Goal: Task Accomplishment & Management: Use online tool/utility

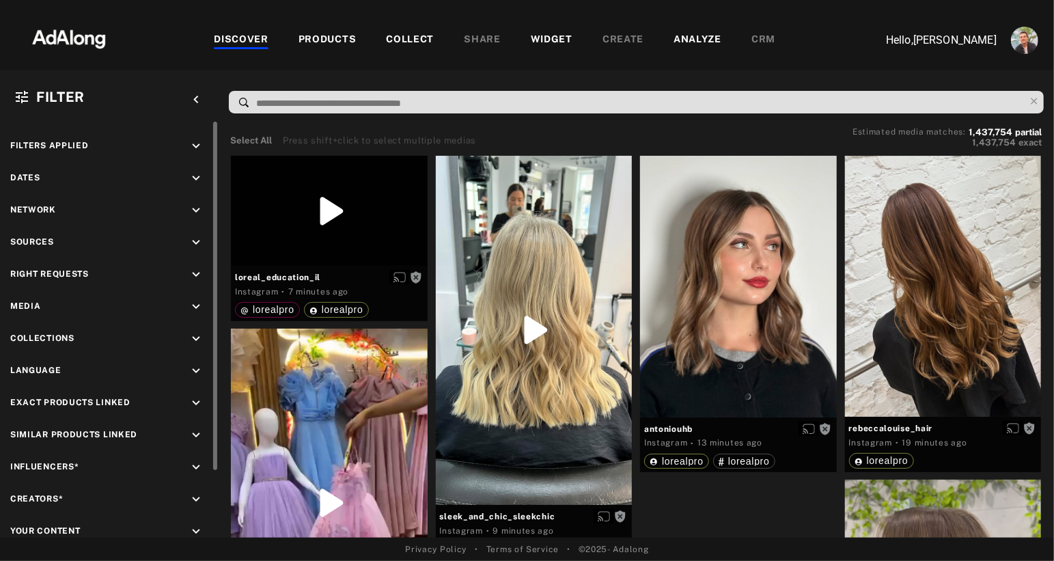
click at [192, 240] on icon "keyboard_arrow_down" at bounding box center [195, 242] width 15 height 15
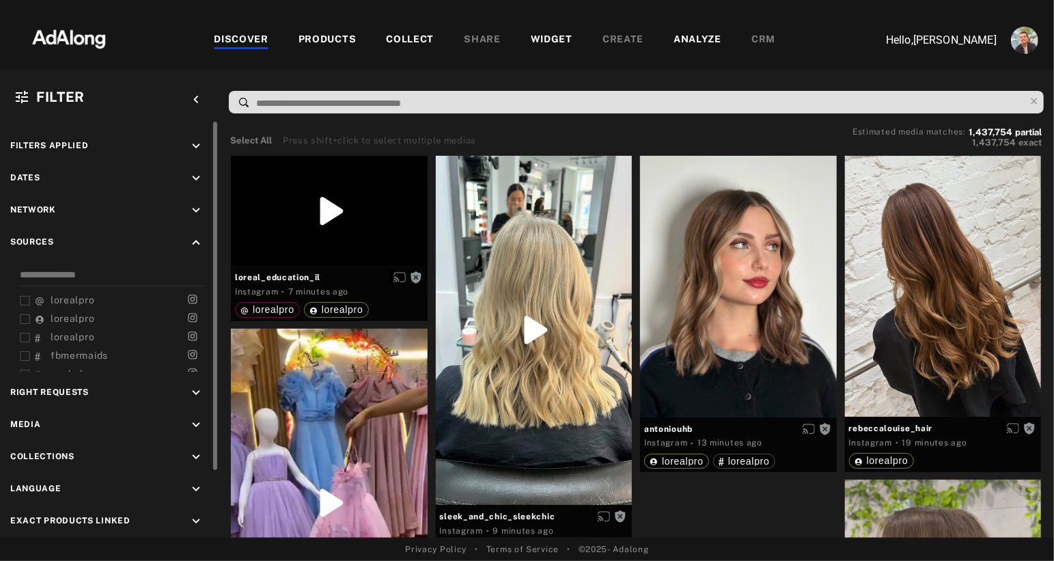
click at [194, 238] on icon "keyboard_arrow_up" at bounding box center [195, 242] width 15 height 15
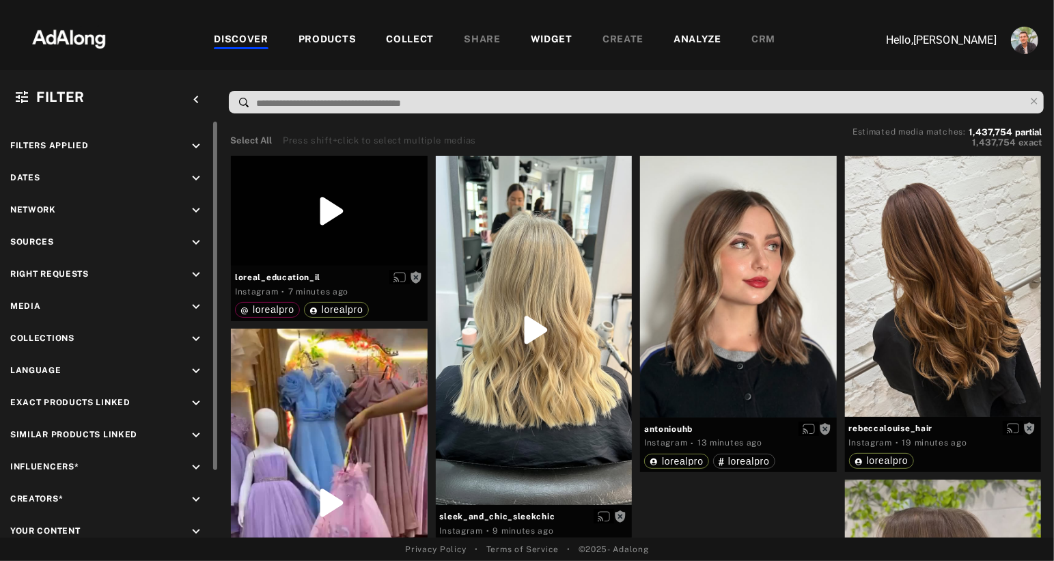
click at [193, 274] on icon "keyboard_arrow_down" at bounding box center [195, 274] width 15 height 15
click at [53, 299] on div "Agreed" at bounding box center [121, 306] width 173 height 14
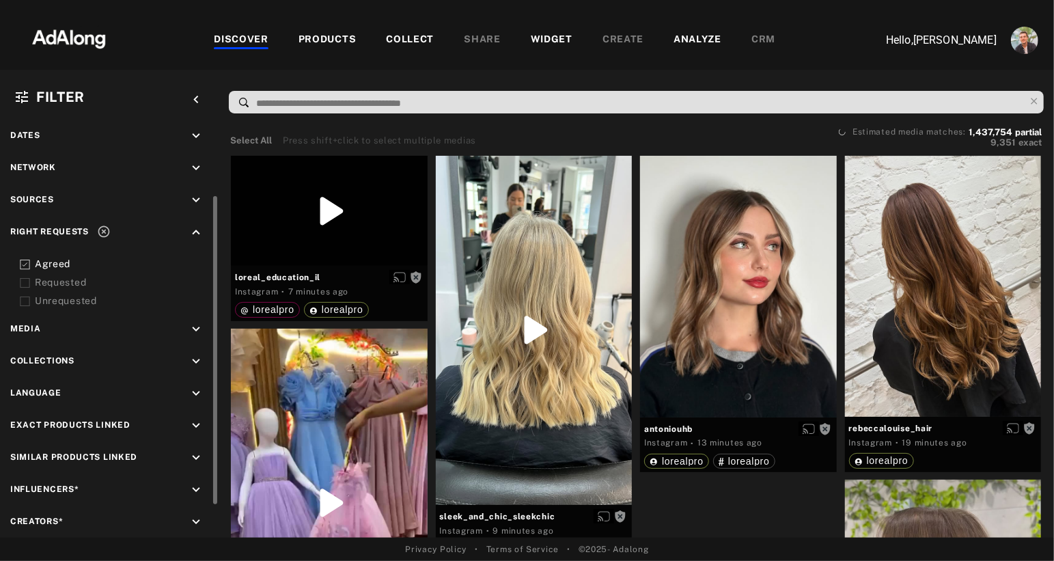
scroll to position [143, 0]
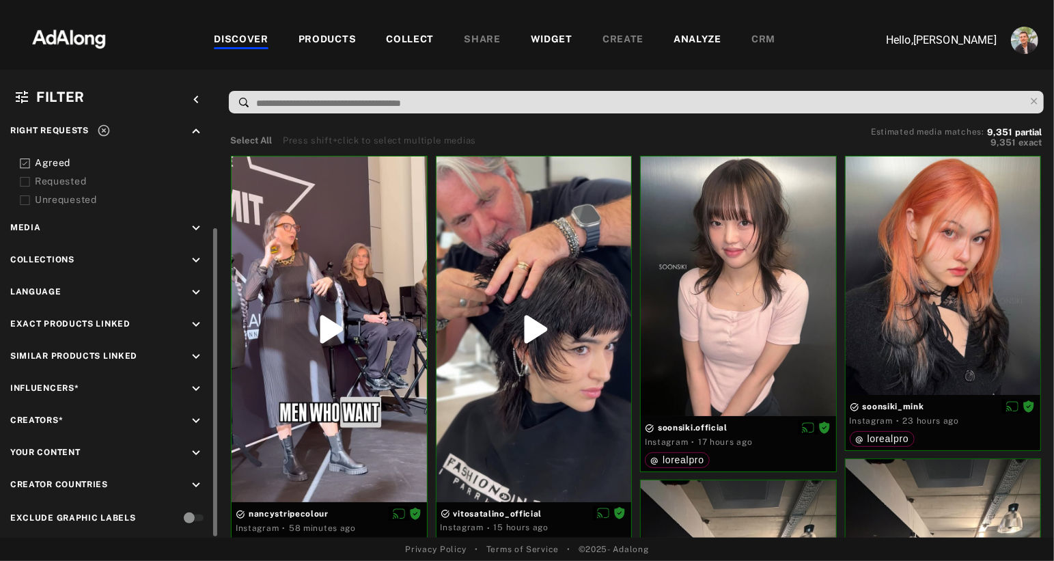
click at [187, 384] on div "Influencers* keyboard_arrow_down" at bounding box center [109, 390] width 198 height 18
click at [197, 384] on icon "keyboard_arrow_down" at bounding box center [195, 388] width 15 height 15
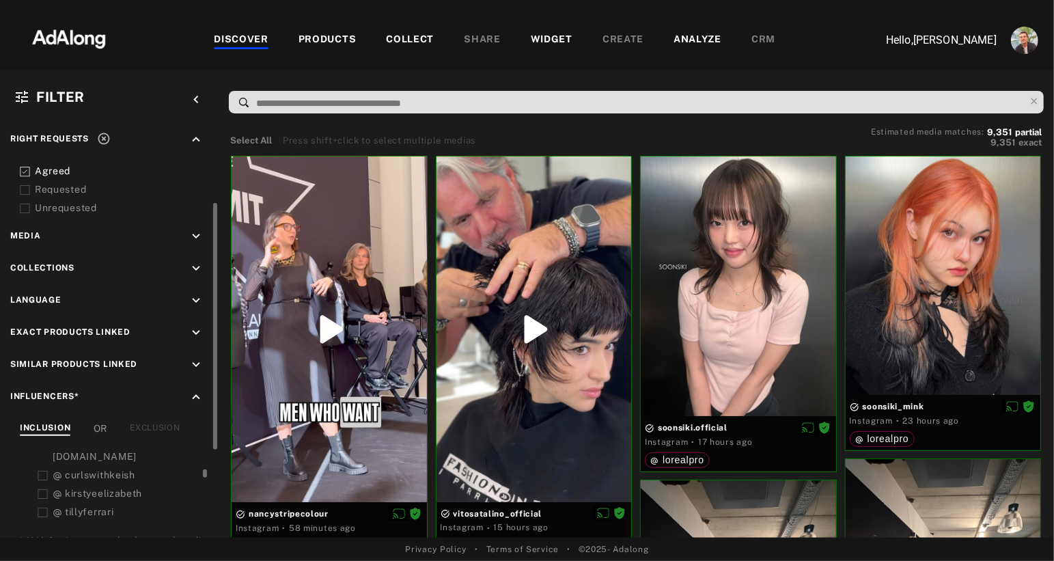
scroll to position [0, 0]
drag, startPoint x: 206, startPoint y: 465, endPoint x: 200, endPoint y: 505, distance: 40.7
click at [200, 505] on div at bounding box center [203, 483] width 10 height 79
click at [26, 475] on div at bounding box center [25, 525] width 10 height 100
click at [141, 429] on div "INCLUSION OR EXCLUSION FRA : [PERSON_NAME].a_coloriste lucasdioslo [PERSON_NAME…" at bounding box center [109, 484] width 198 height 126
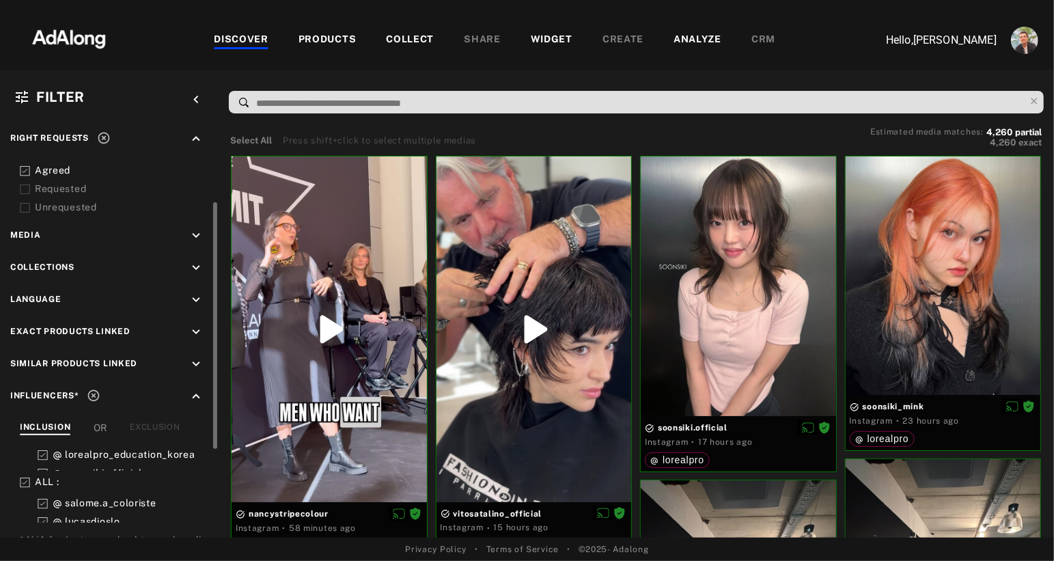
click at [149, 421] on div "EXCLUSION" at bounding box center [155, 428] width 50 height 14
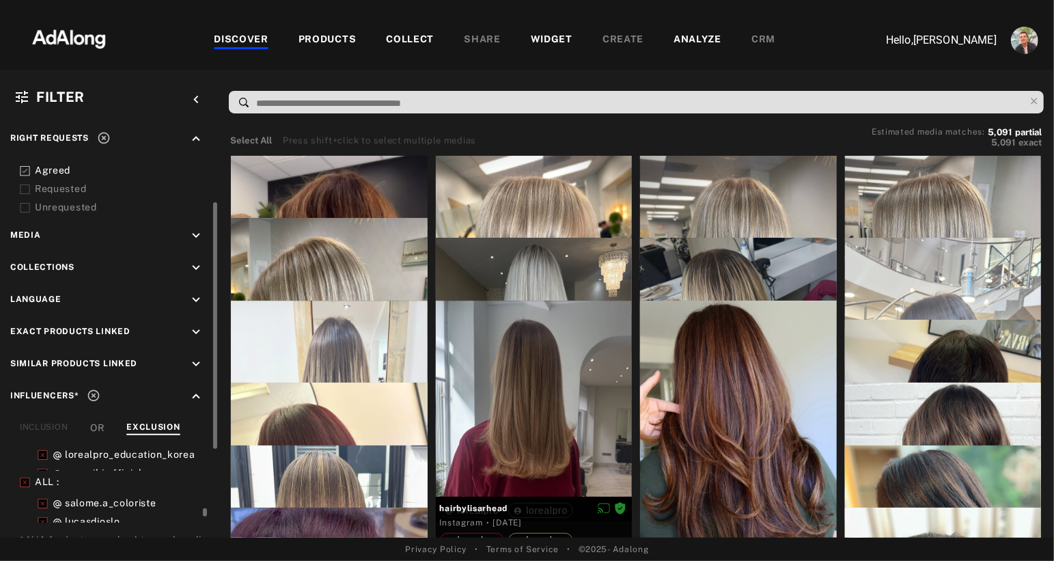
click at [23, 478] on icon at bounding box center [24, 482] width 9 height 9
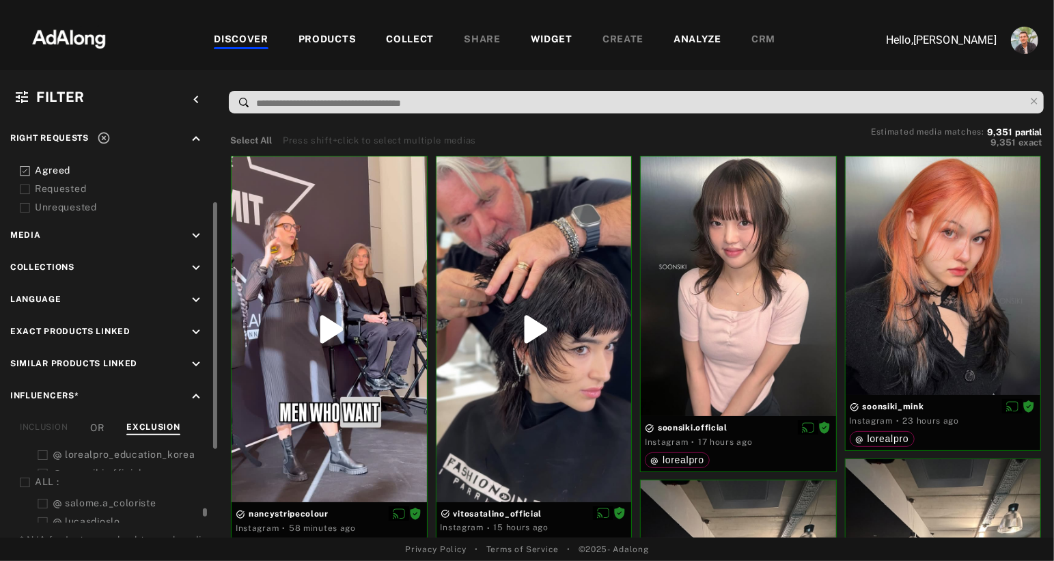
click at [23, 477] on icon at bounding box center [25, 482] width 10 height 10
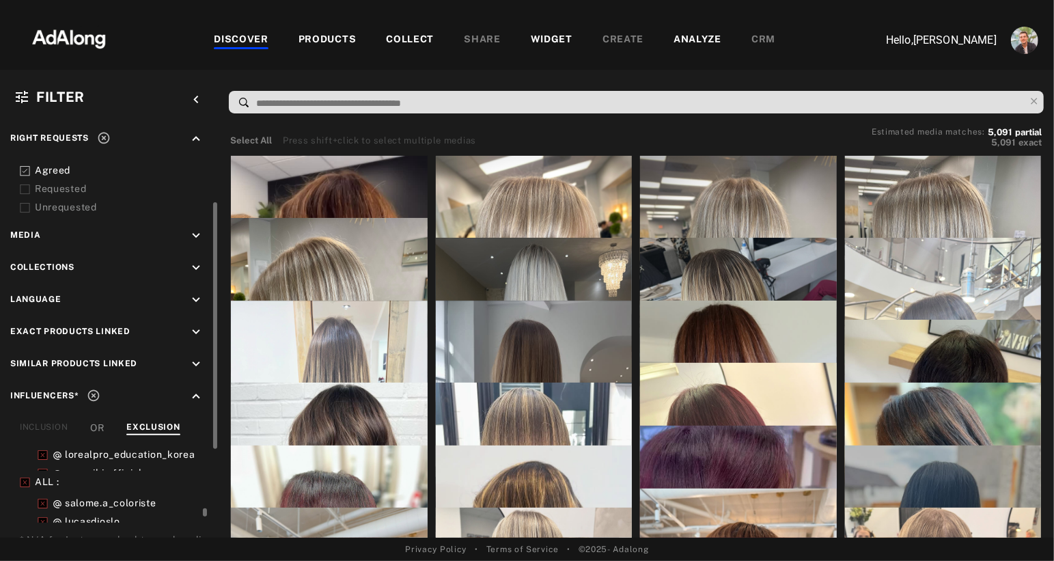
click at [23, 478] on icon at bounding box center [24, 482] width 9 height 9
